Goal: Task Accomplishment & Management: Manage account settings

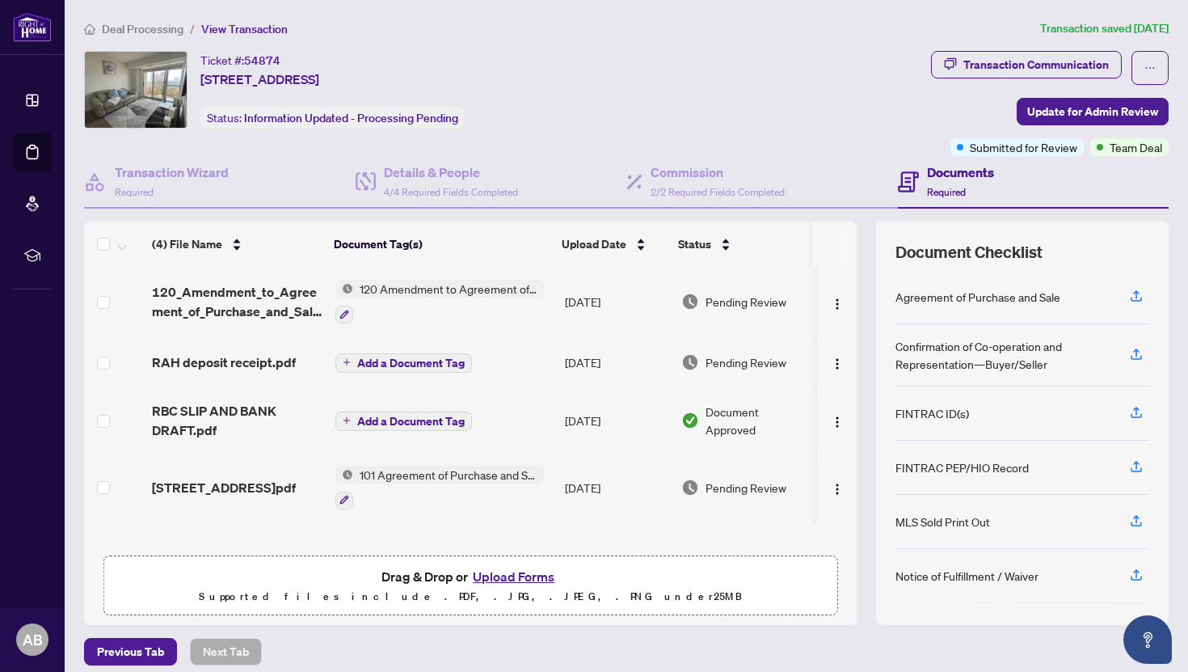
scroll to position [0, 2]
click at [236, 30] on span "View Transaction" at bounding box center [244, 29] width 86 height 15
click at [155, 29] on span "Deal Processing" at bounding box center [143, 29] width 82 height 15
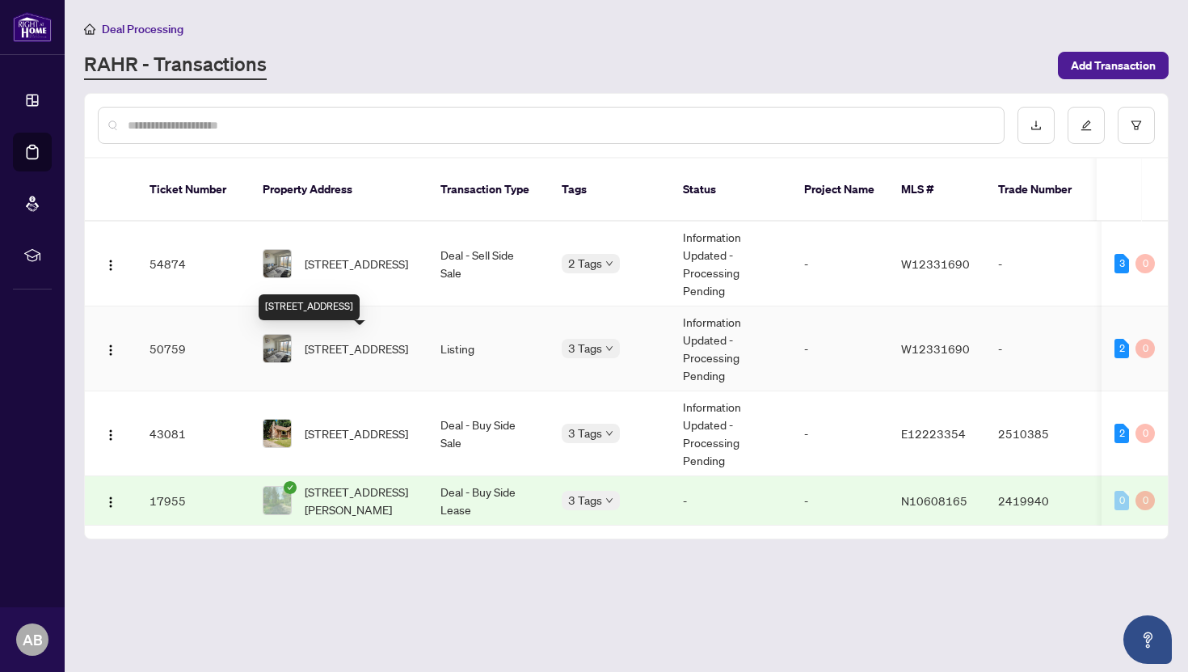
click at [375, 348] on span "[STREET_ADDRESS]" at bounding box center [356, 348] width 103 height 18
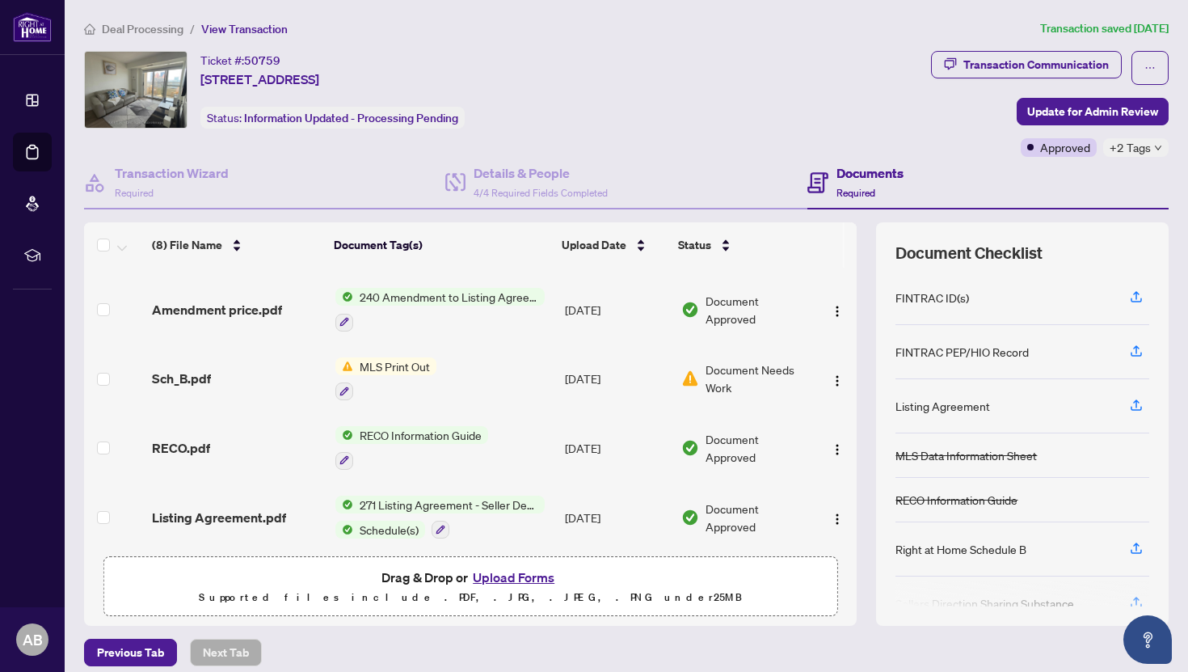
click at [1124, 158] on div "Documents Required" at bounding box center [988, 183] width 361 height 53
click at [1090, 66] on div "Transaction Communication" at bounding box center [1036, 65] width 145 height 26
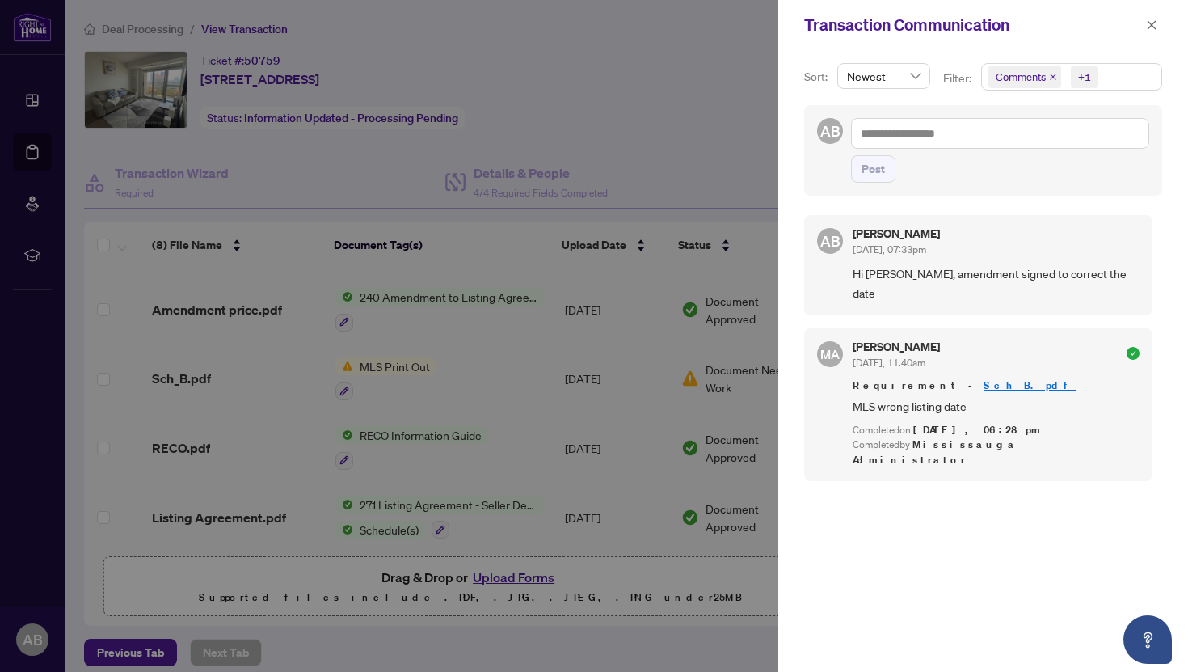
click at [896, 341] on h5 "[PERSON_NAME]" at bounding box center [896, 346] width 87 height 11
click at [941, 437] on div "Completed by Mississauga Administrator" at bounding box center [996, 452] width 287 height 31
click at [1149, 24] on icon "close" at bounding box center [1151, 24] width 11 height 11
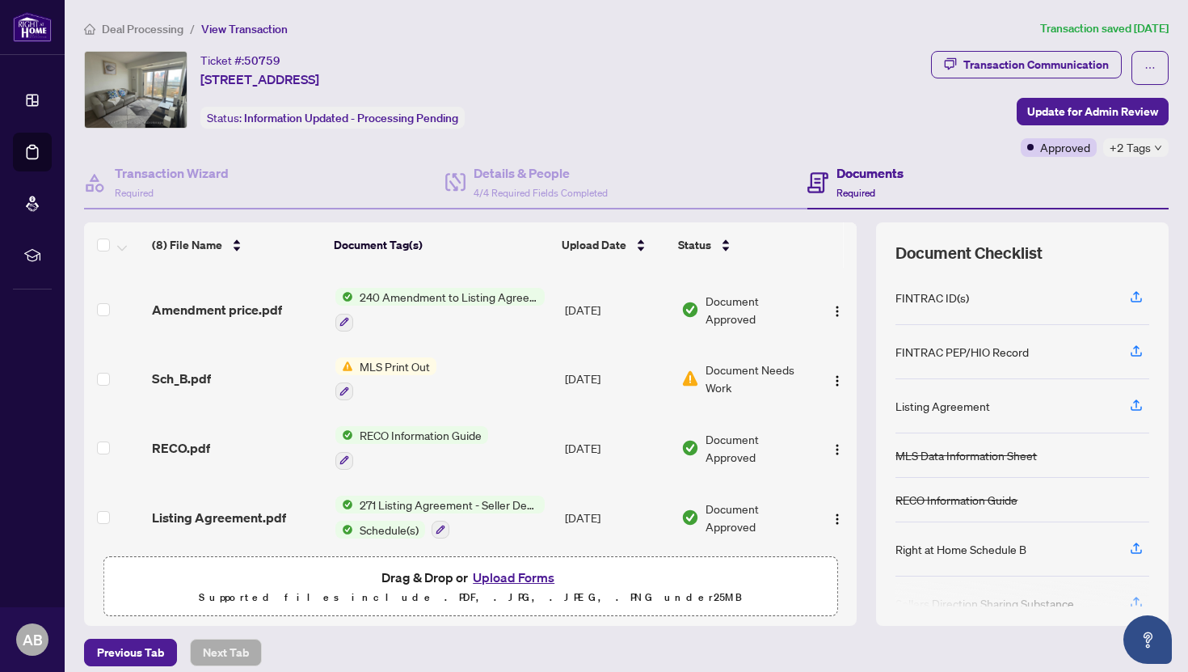
click at [462, 496] on span "271 Listing Agreement - Seller Designated Representation Agreement Authority to…" at bounding box center [449, 505] width 192 height 18
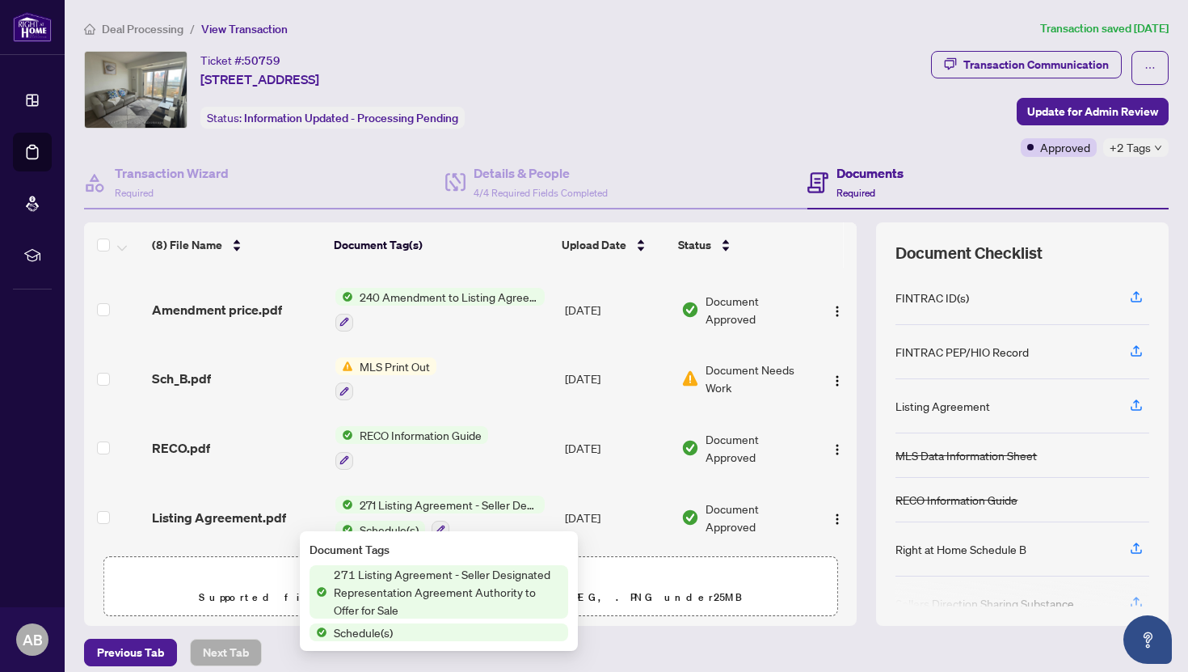
click at [460, 586] on span "271 Listing Agreement - Seller Designated Representation Agreement Authority to…" at bounding box center [447, 591] width 241 height 53
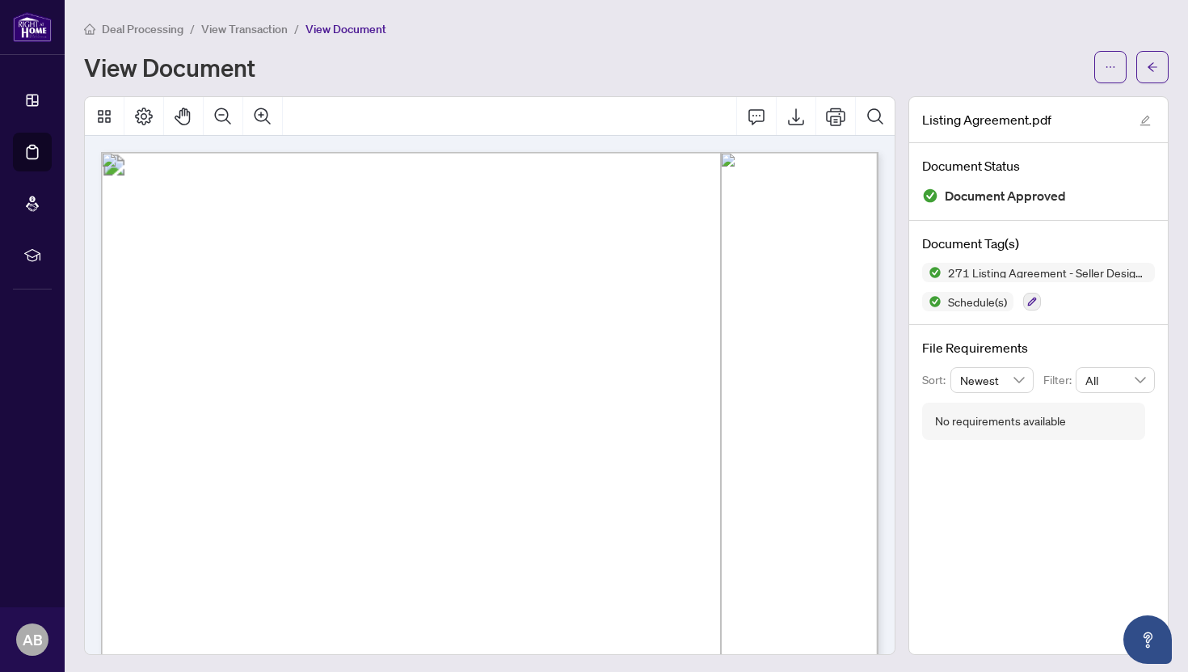
click at [238, 29] on span "View Transaction" at bounding box center [244, 29] width 86 height 15
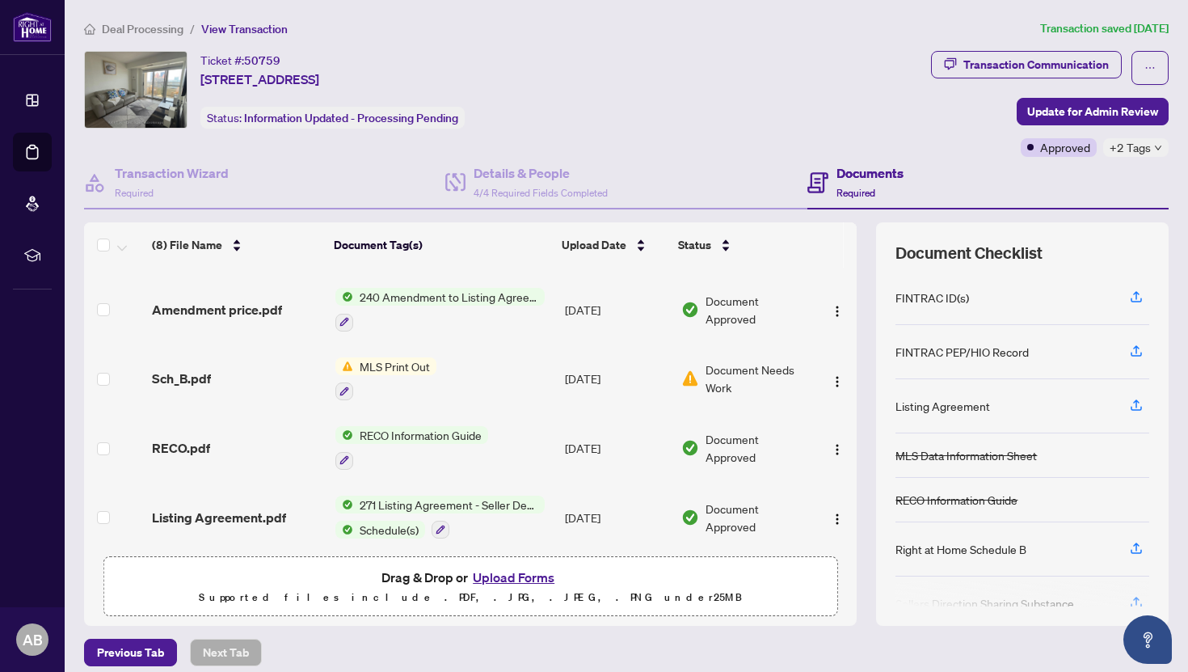
scroll to position [12, 0]
